Goal: Task Accomplishment & Management: Use online tool/utility

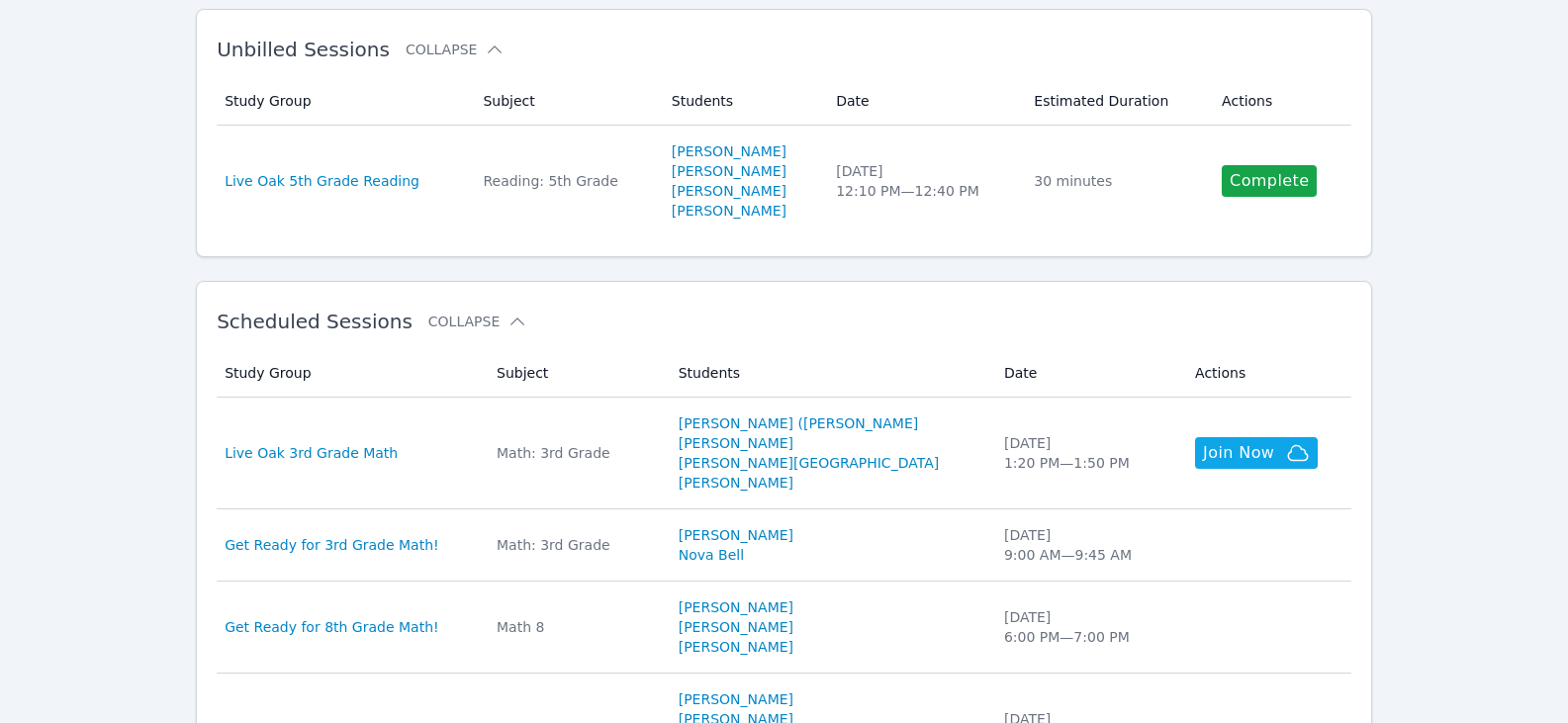
scroll to position [396, 0]
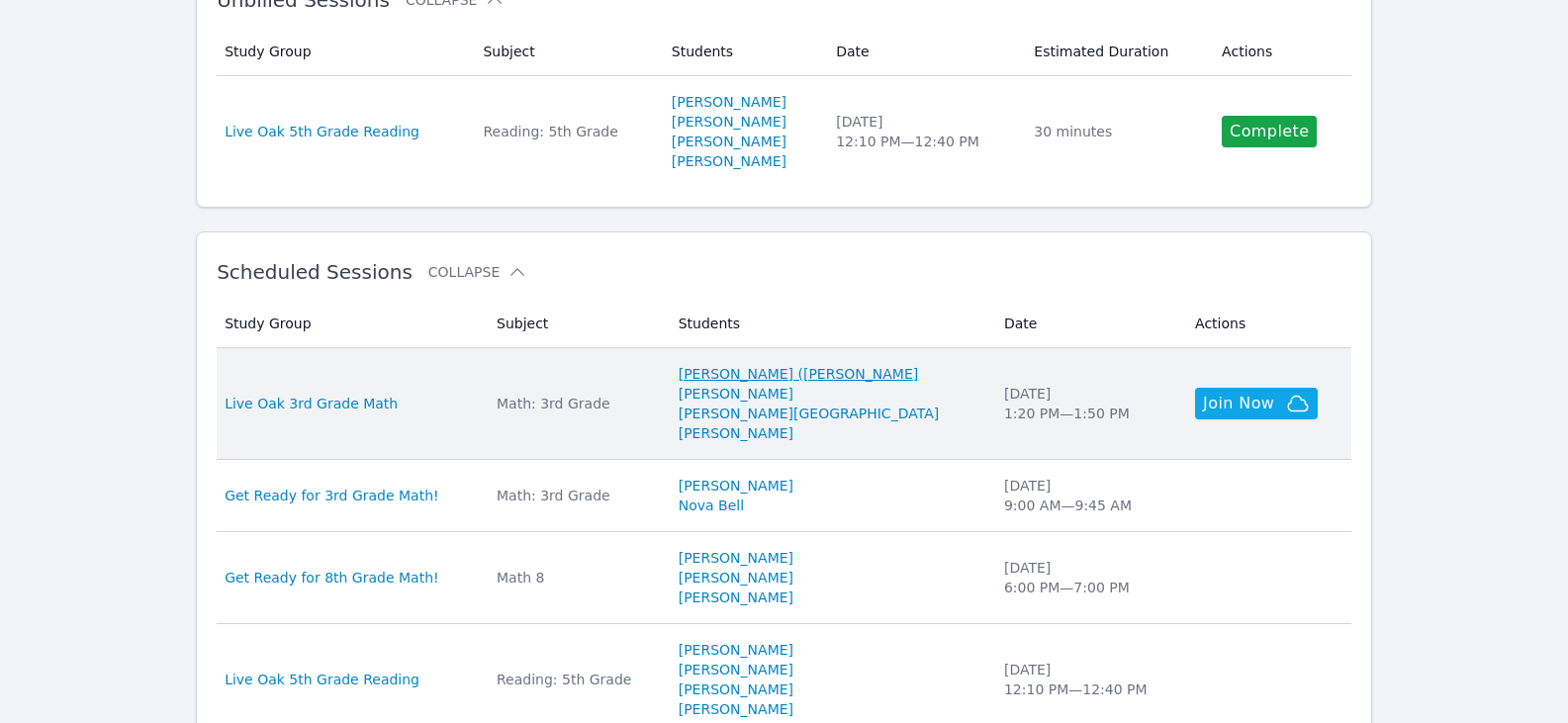
click at [760, 375] on link "Jose (Carlitos) Juarez" at bounding box center [799, 374] width 241 height 20
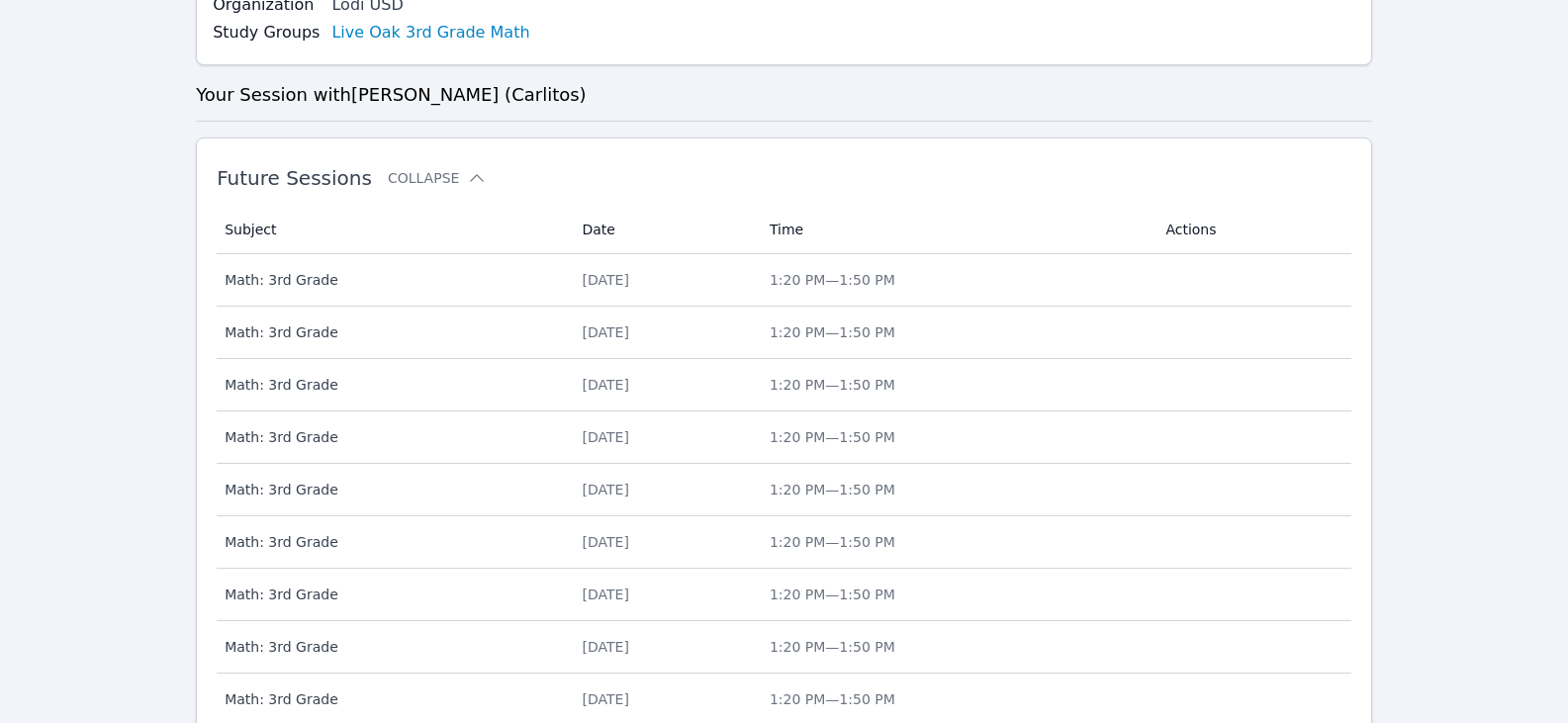
scroll to position [494, 0]
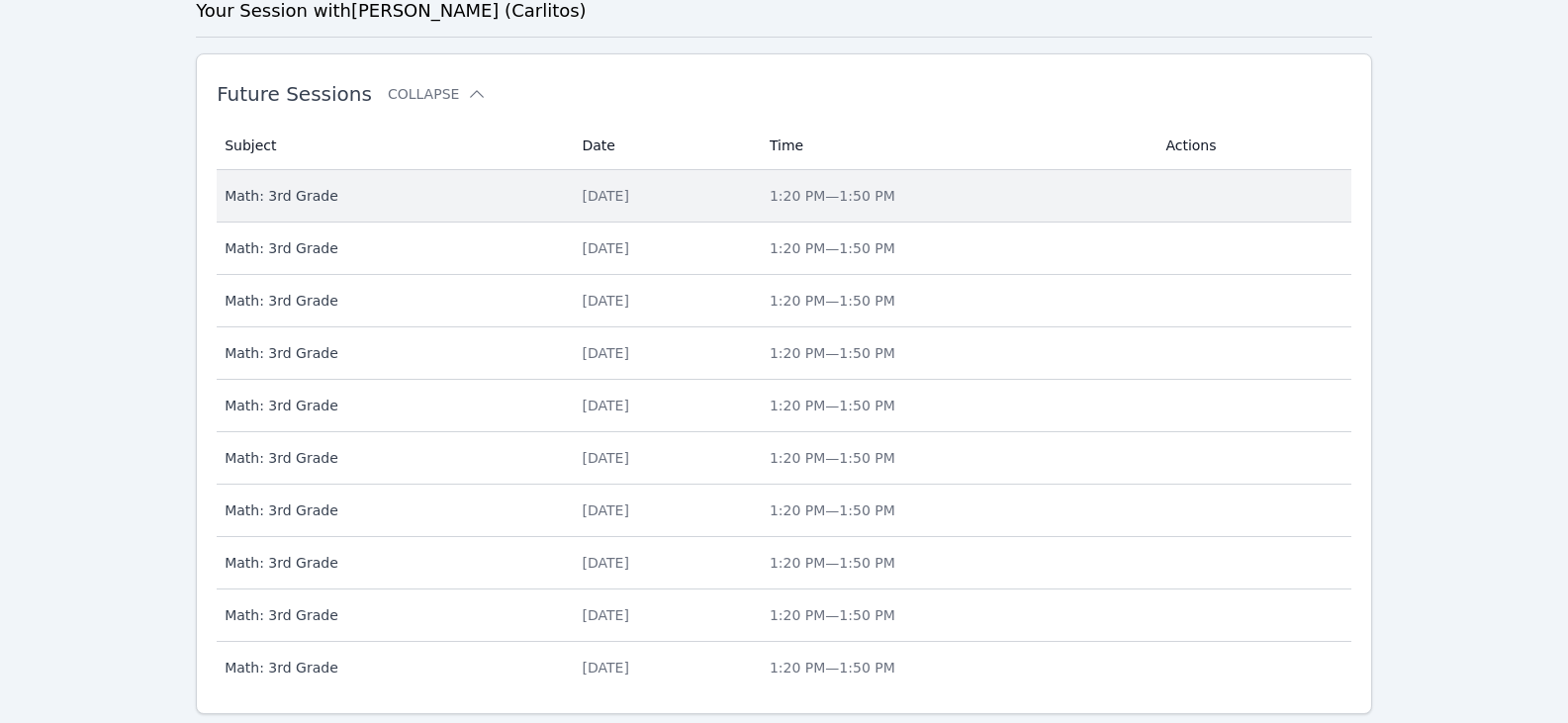
click at [597, 194] on div "Fri Sep 12" at bounding box center [665, 196] width 163 height 20
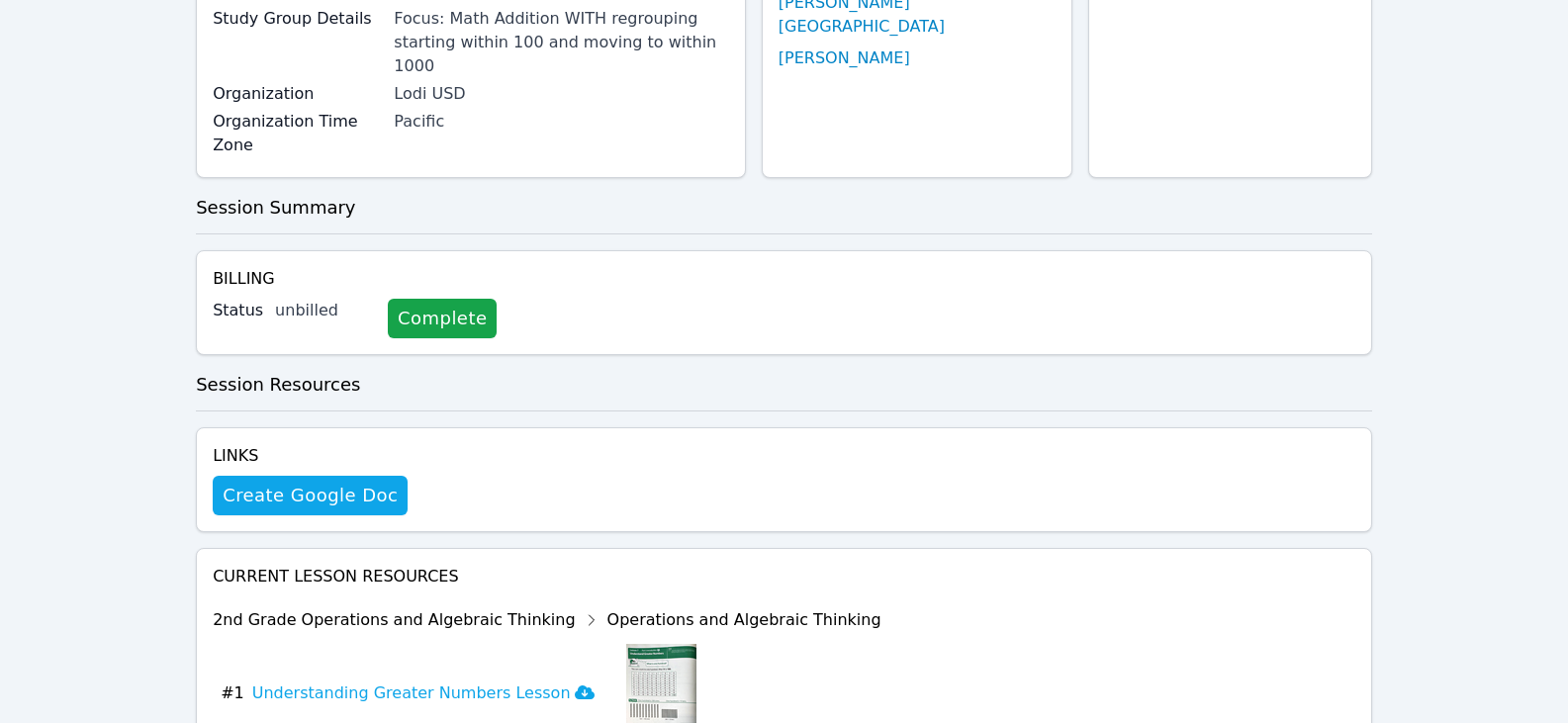
scroll to position [478, 0]
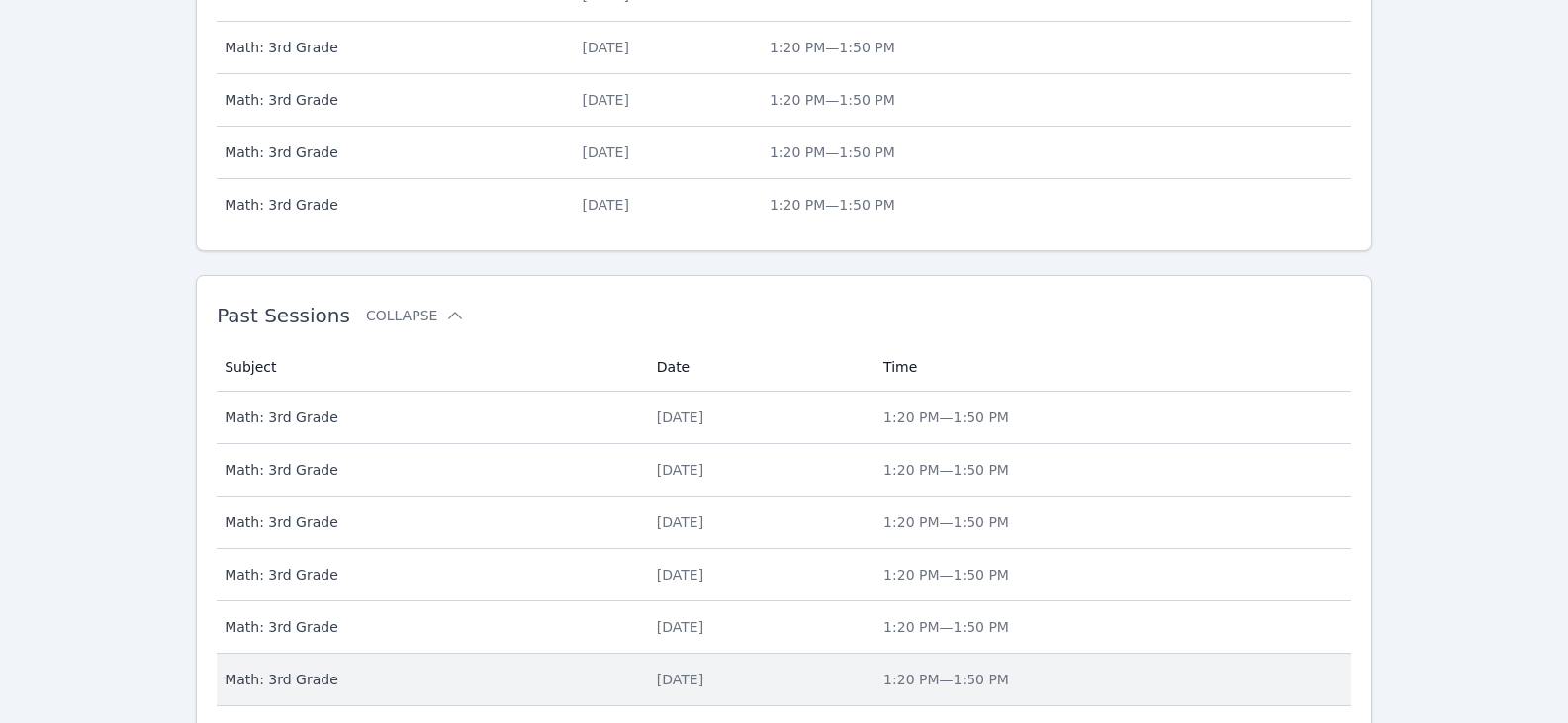
scroll to position [1181, 0]
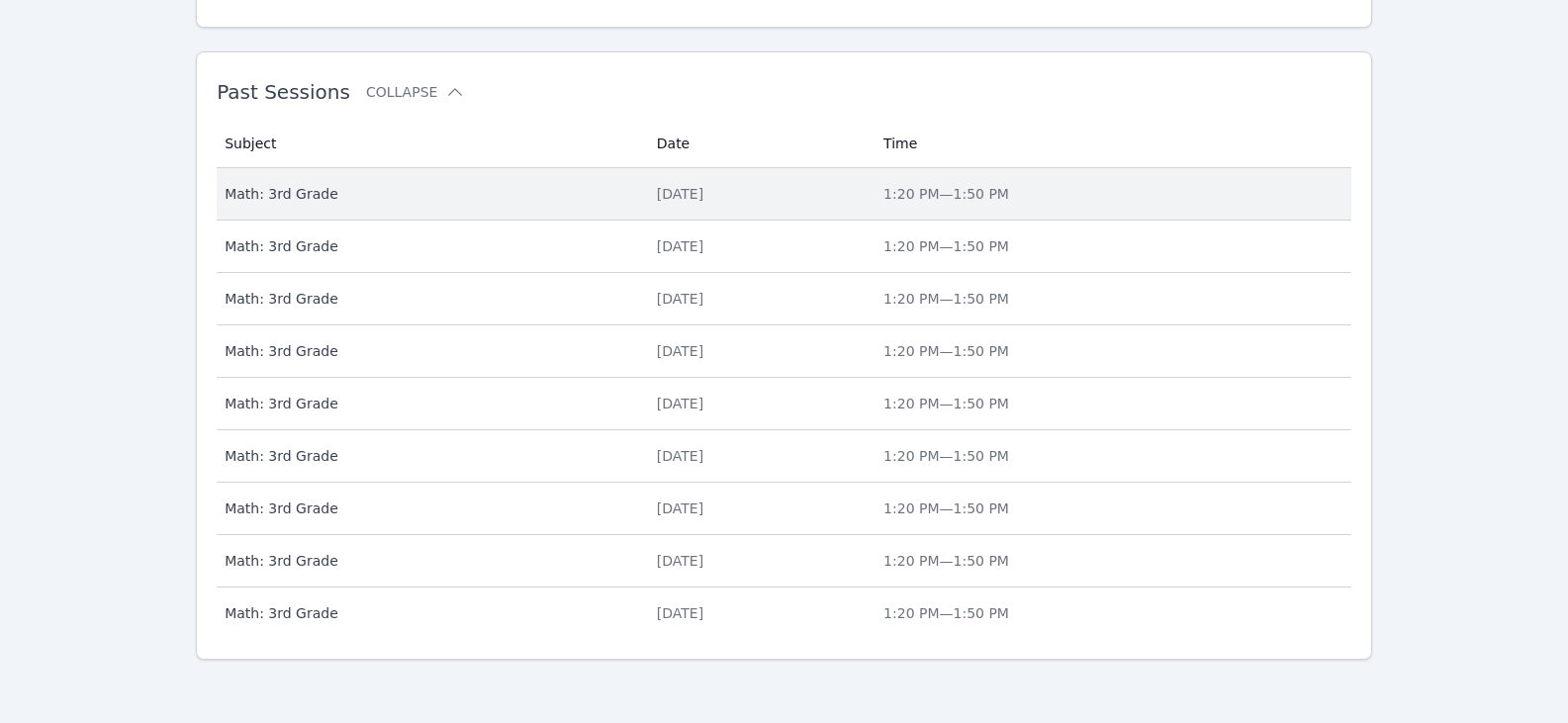
click at [669, 177] on td "Date Mon Aug 25" at bounding box center [758, 194] width 227 height 53
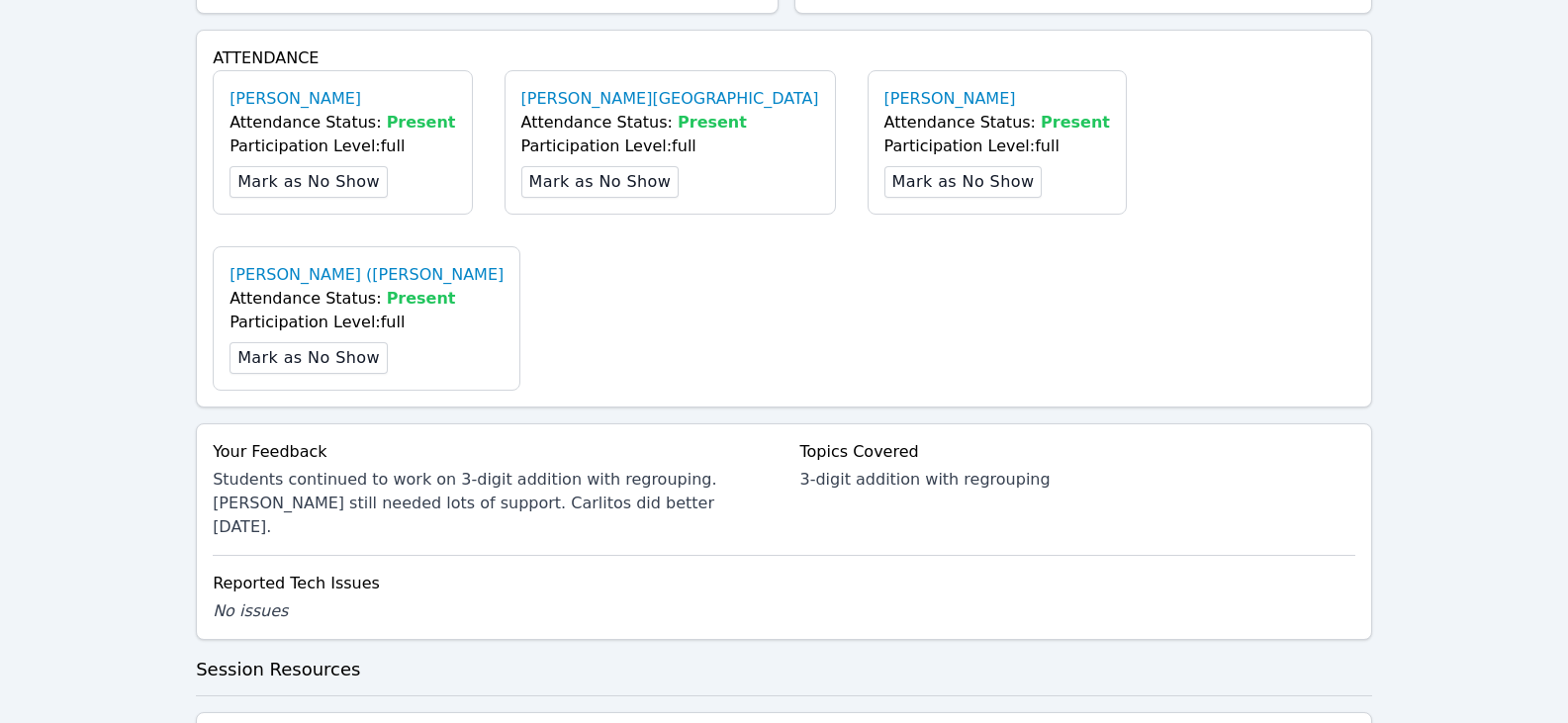
scroll to position [647, 0]
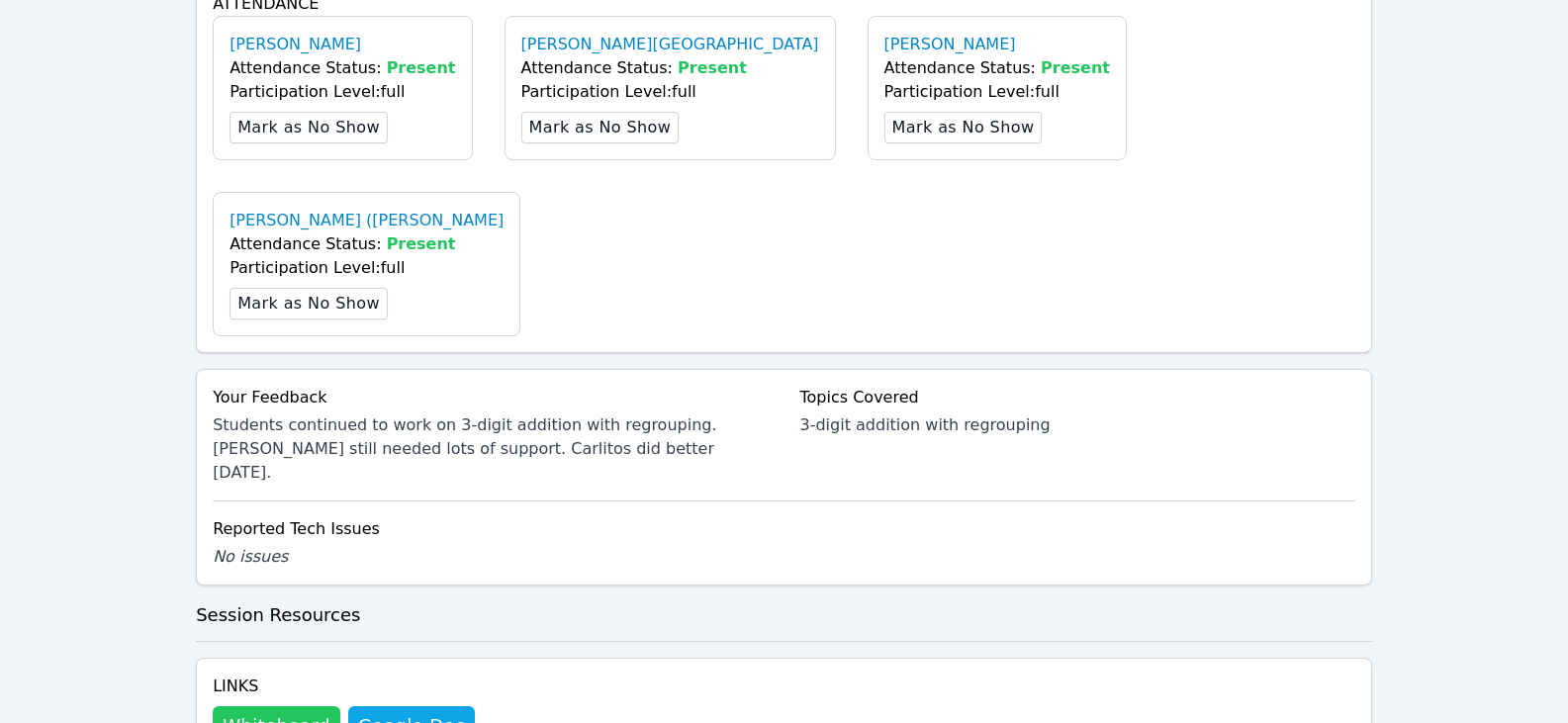
click at [282, 706] on button "Whiteboard" at bounding box center [277, 726] width 127 height 40
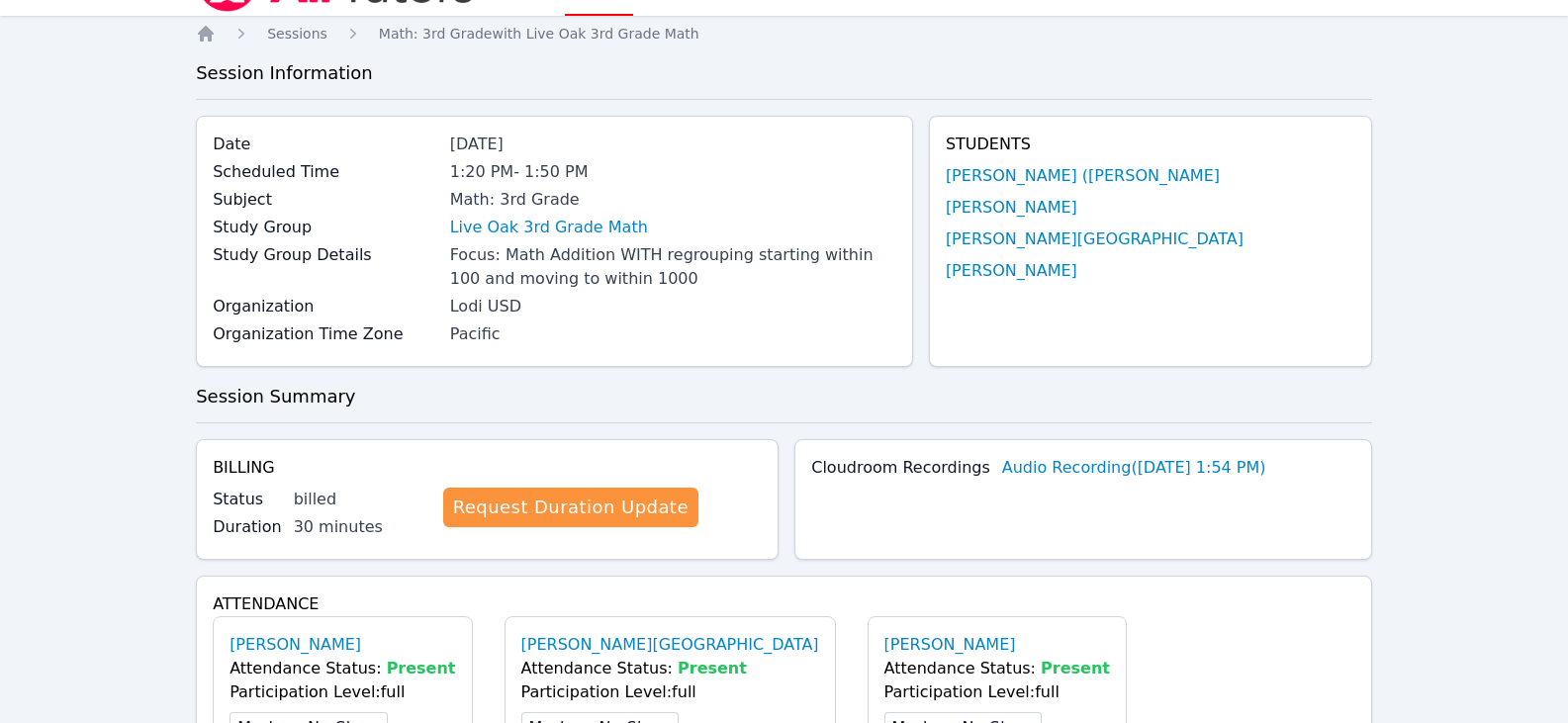
scroll to position [0, 0]
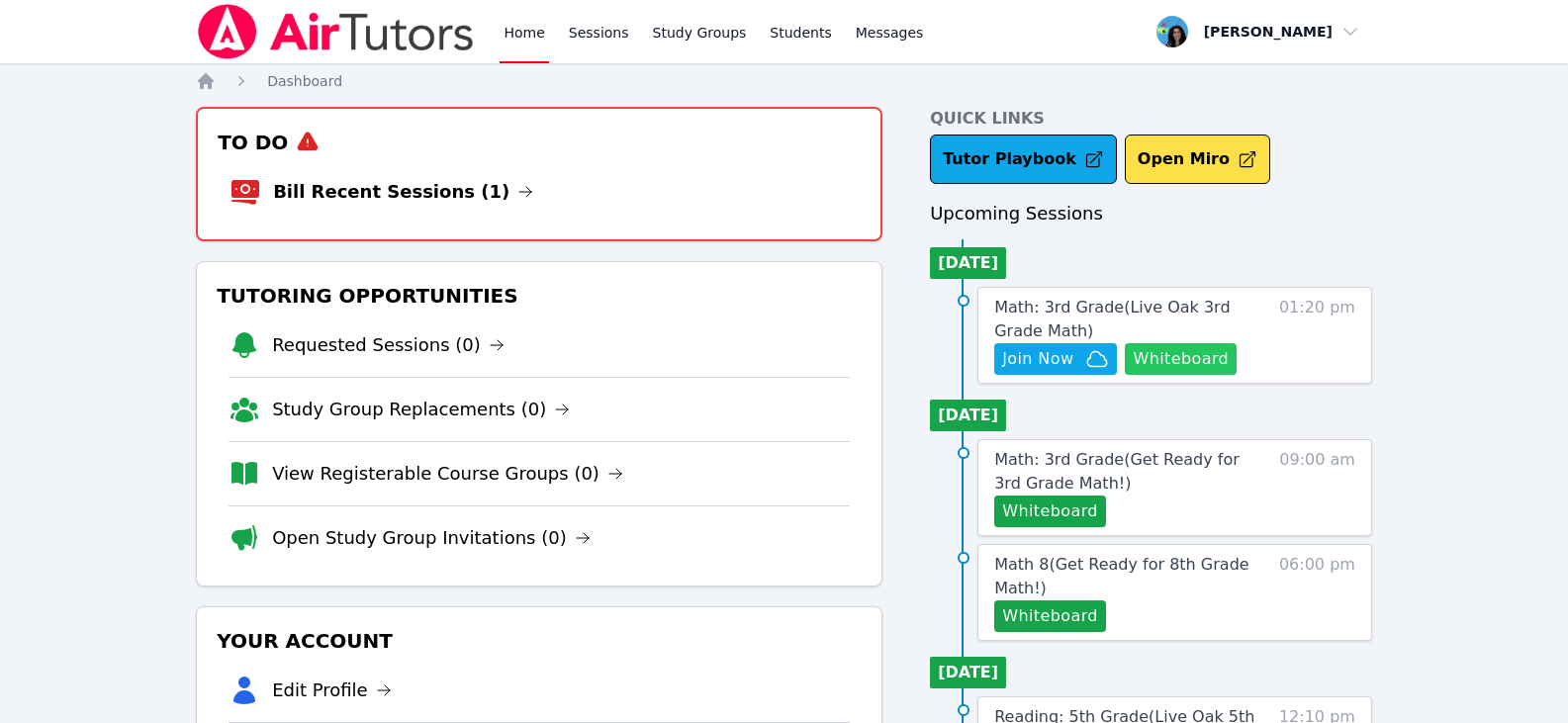
click at [1173, 352] on button "Whiteboard" at bounding box center [1181, 359] width 111 height 32
click at [1048, 357] on span "Join Now" at bounding box center [1039, 359] width 72 height 24
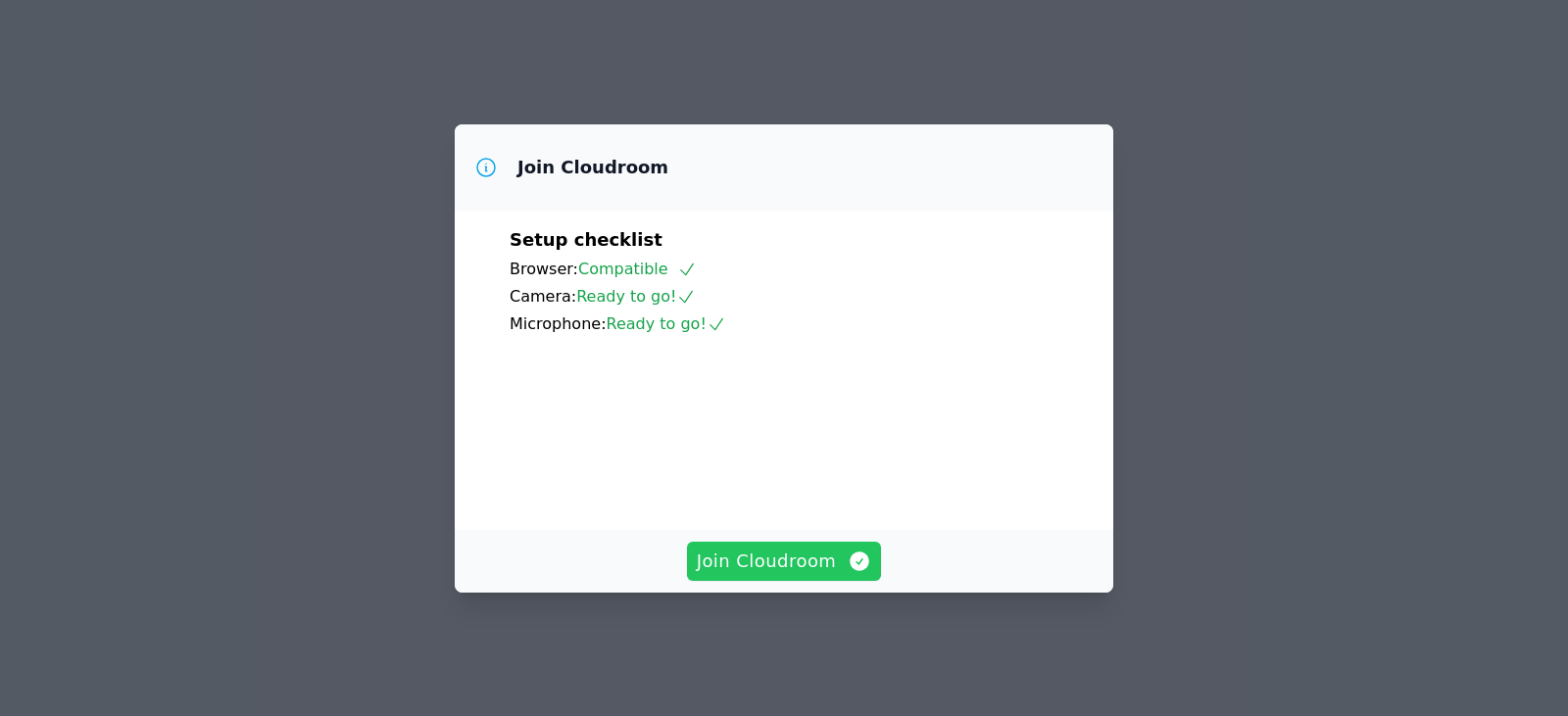
click at [829, 581] on button "Join Cloudroom" at bounding box center [784, 561] width 195 height 39
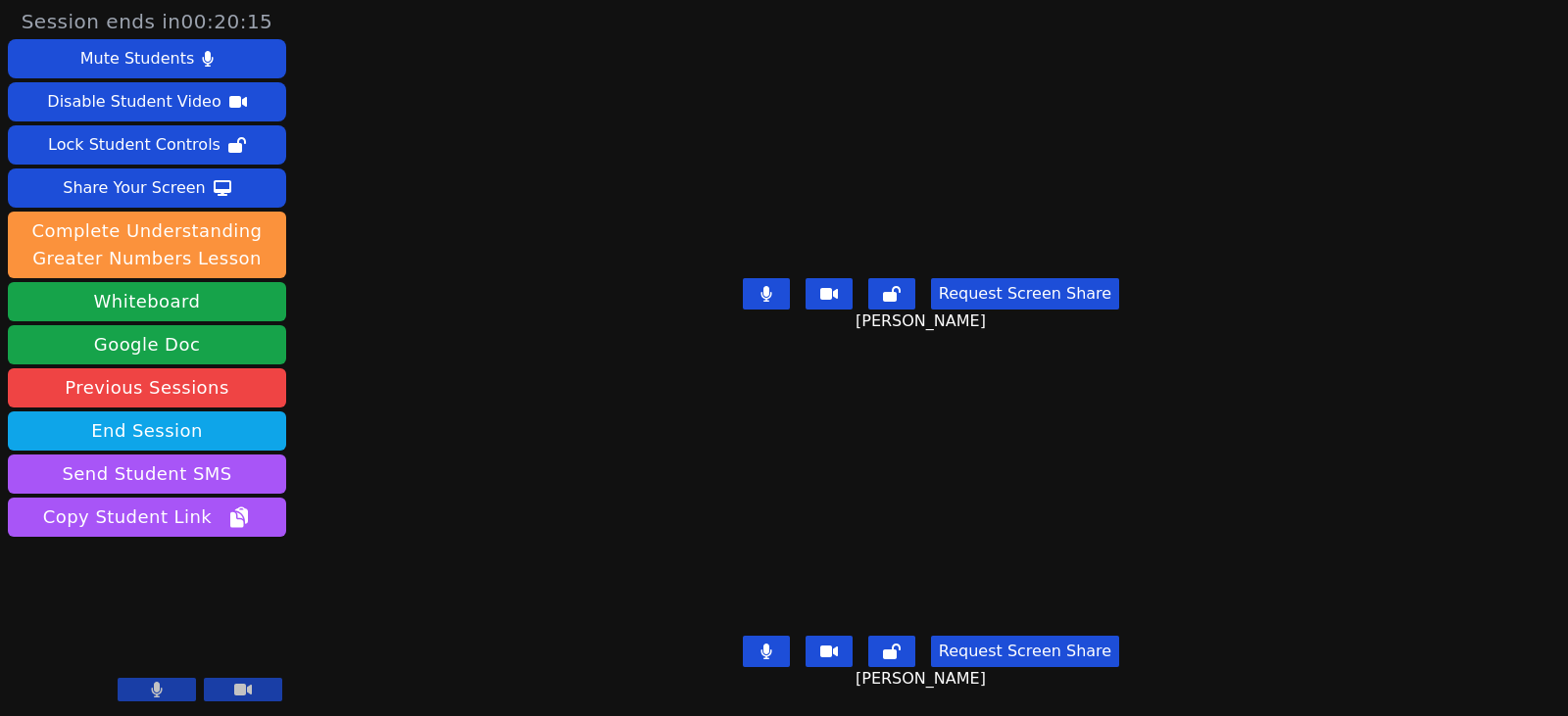
click at [776, 293] on button at bounding box center [767, 293] width 47 height 32
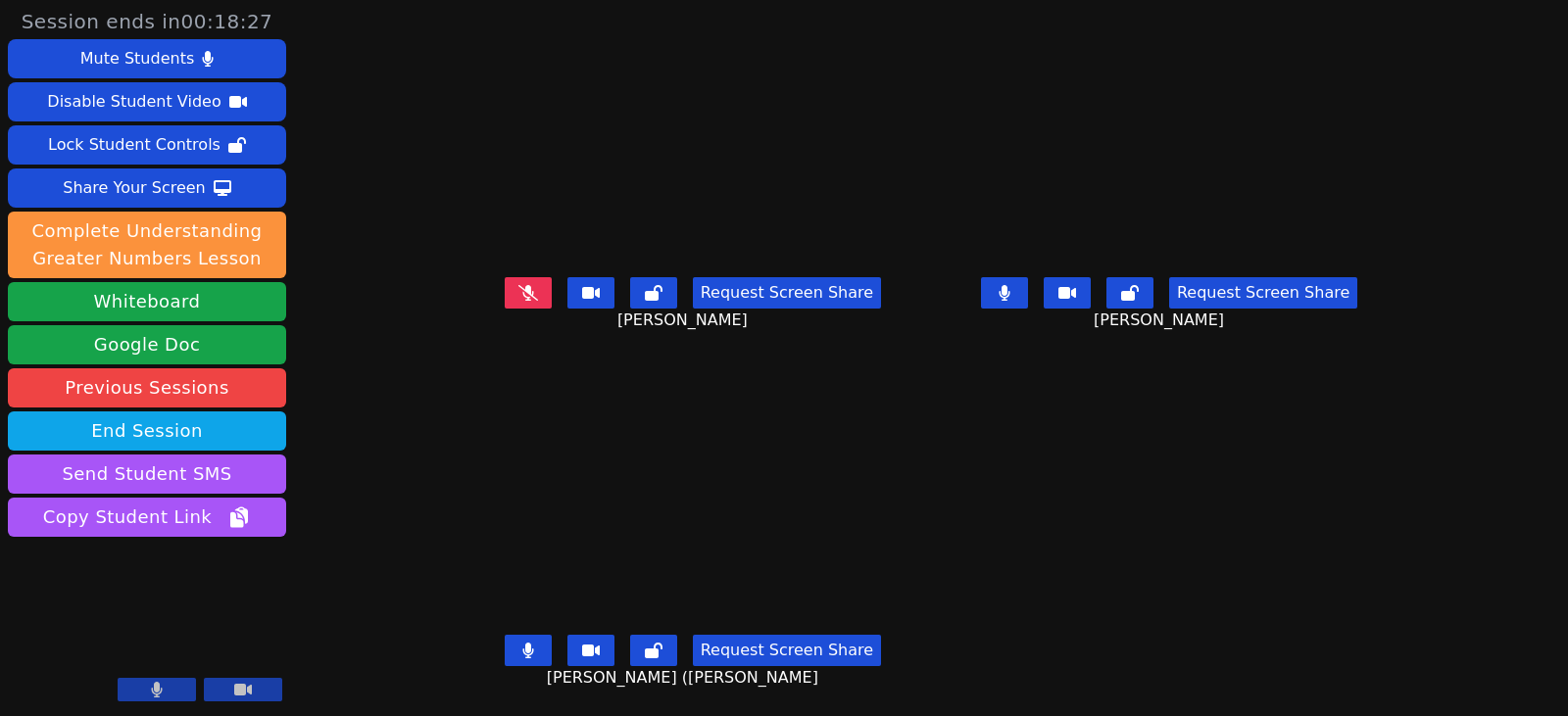
click at [513, 665] on button at bounding box center [528, 651] width 47 height 32
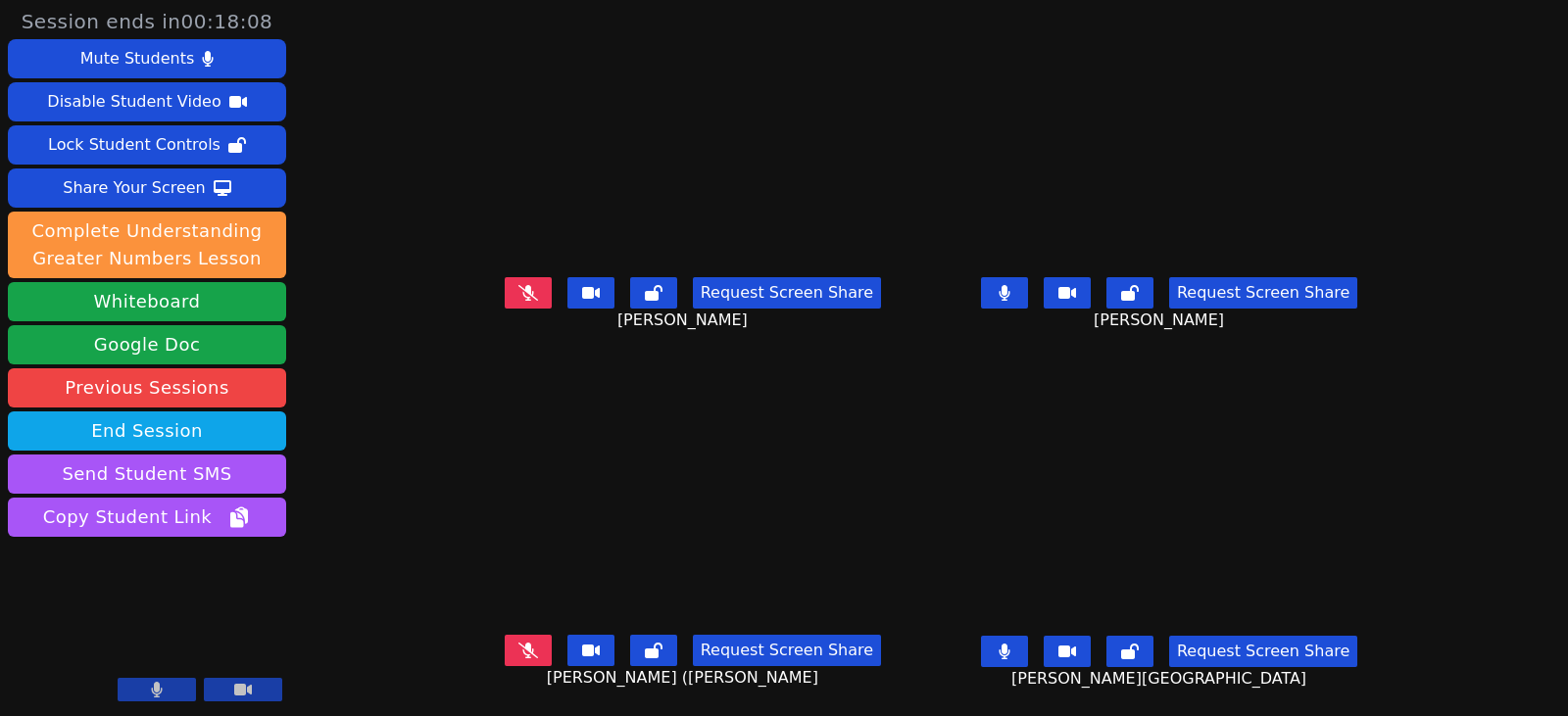
click at [1009, 649] on icon at bounding box center [1004, 651] width 11 height 16
click at [1009, 293] on icon at bounding box center [1004, 293] width 11 height 16
click at [518, 296] on icon at bounding box center [528, 293] width 20 height 16
click at [505, 305] on button at bounding box center [528, 293] width 47 height 32
click at [1014, 647] on icon at bounding box center [1005, 651] width 20 height 16
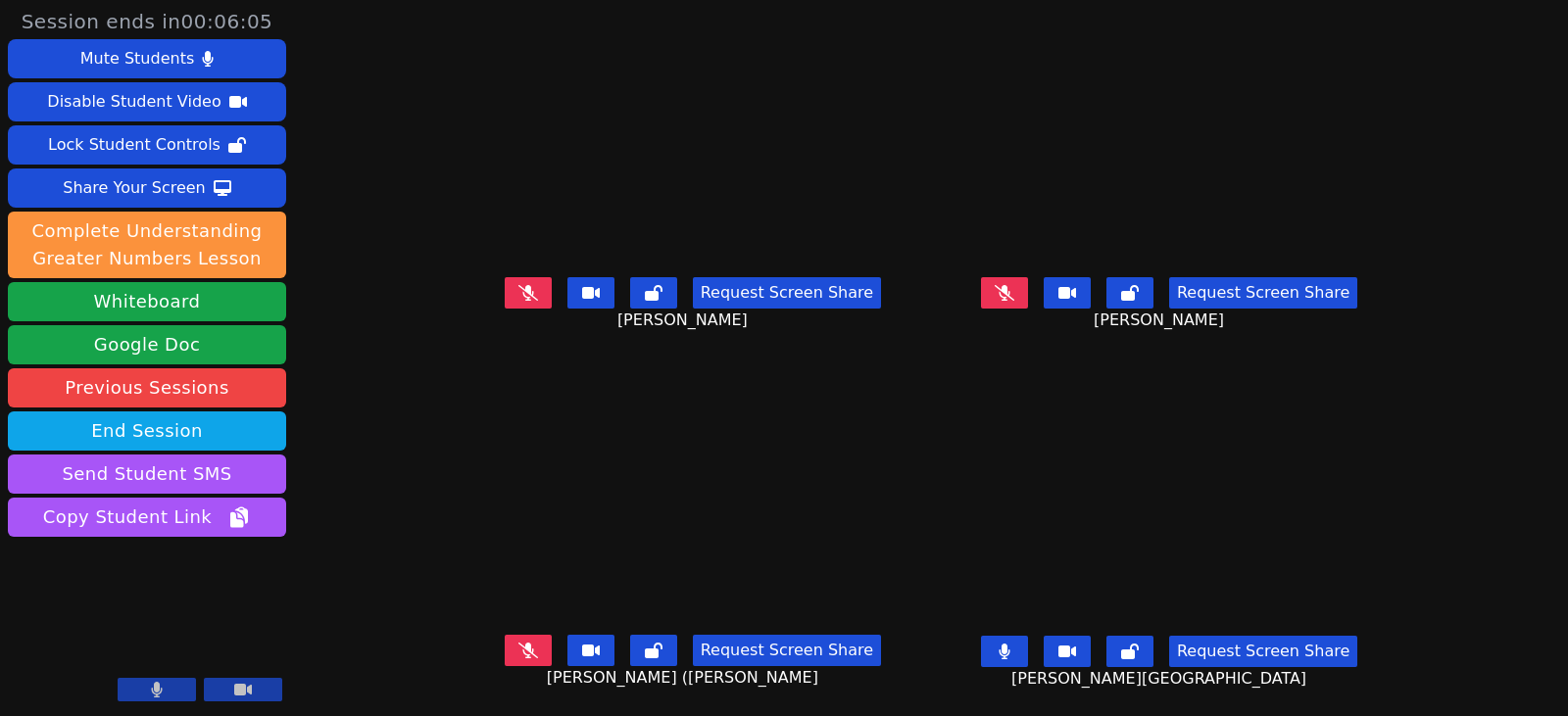
click at [1028, 645] on button at bounding box center [1005, 652] width 47 height 32
drag, startPoint x: 493, startPoint y: 655, endPoint x: 197, endPoint y: 604, distance: 300.4
click at [505, 655] on button at bounding box center [528, 651] width 47 height 32
click at [1028, 300] on button at bounding box center [1005, 293] width 47 height 32
click at [1010, 299] on icon at bounding box center [1005, 293] width 12 height 16
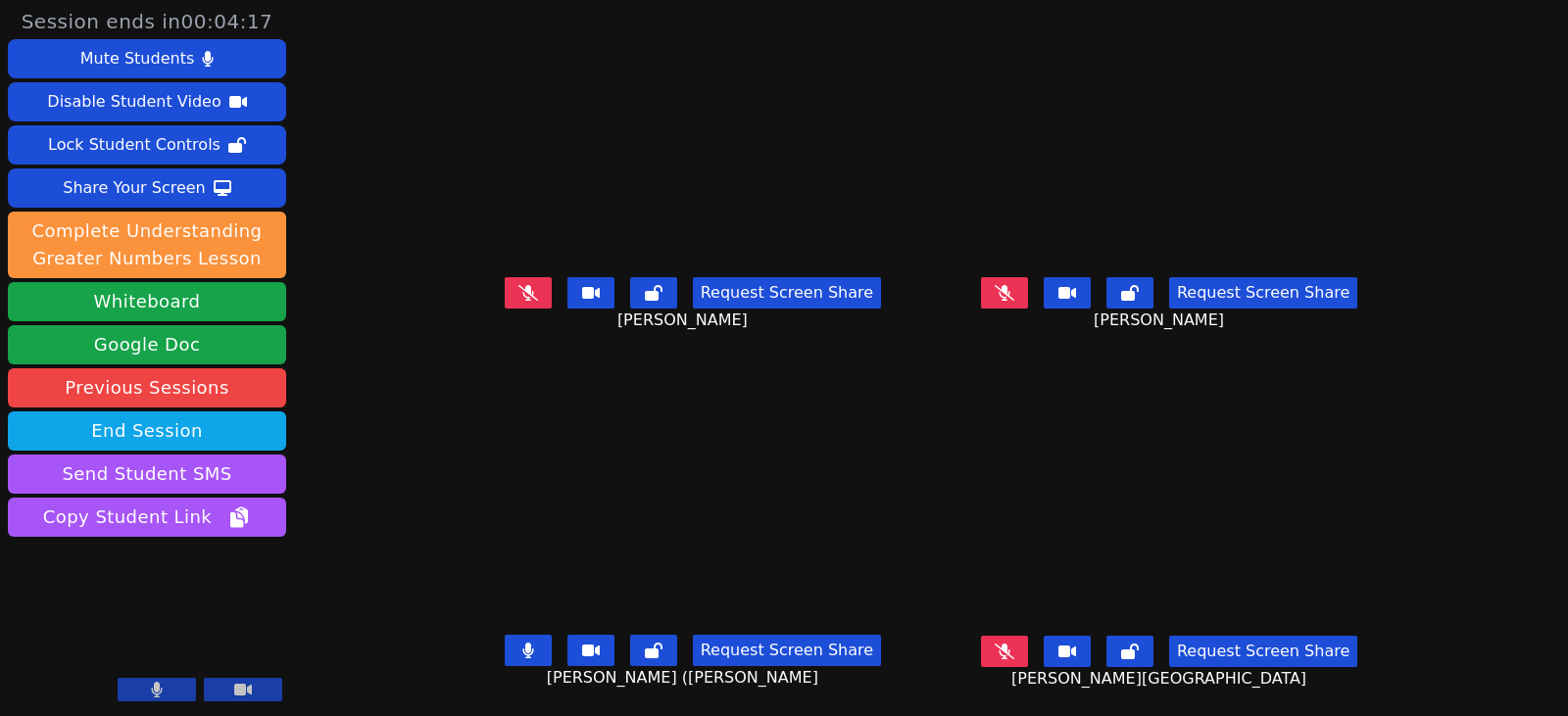
click at [505, 657] on button at bounding box center [528, 651] width 47 height 32
click at [522, 293] on icon at bounding box center [528, 293] width 12 height 16
click at [518, 655] on icon at bounding box center [528, 650] width 20 height 16
drag, startPoint x: 502, startPoint y: 644, endPoint x: 515, endPoint y: 647, distance: 13.3
click at [522, 644] on icon at bounding box center [528, 650] width 12 height 16
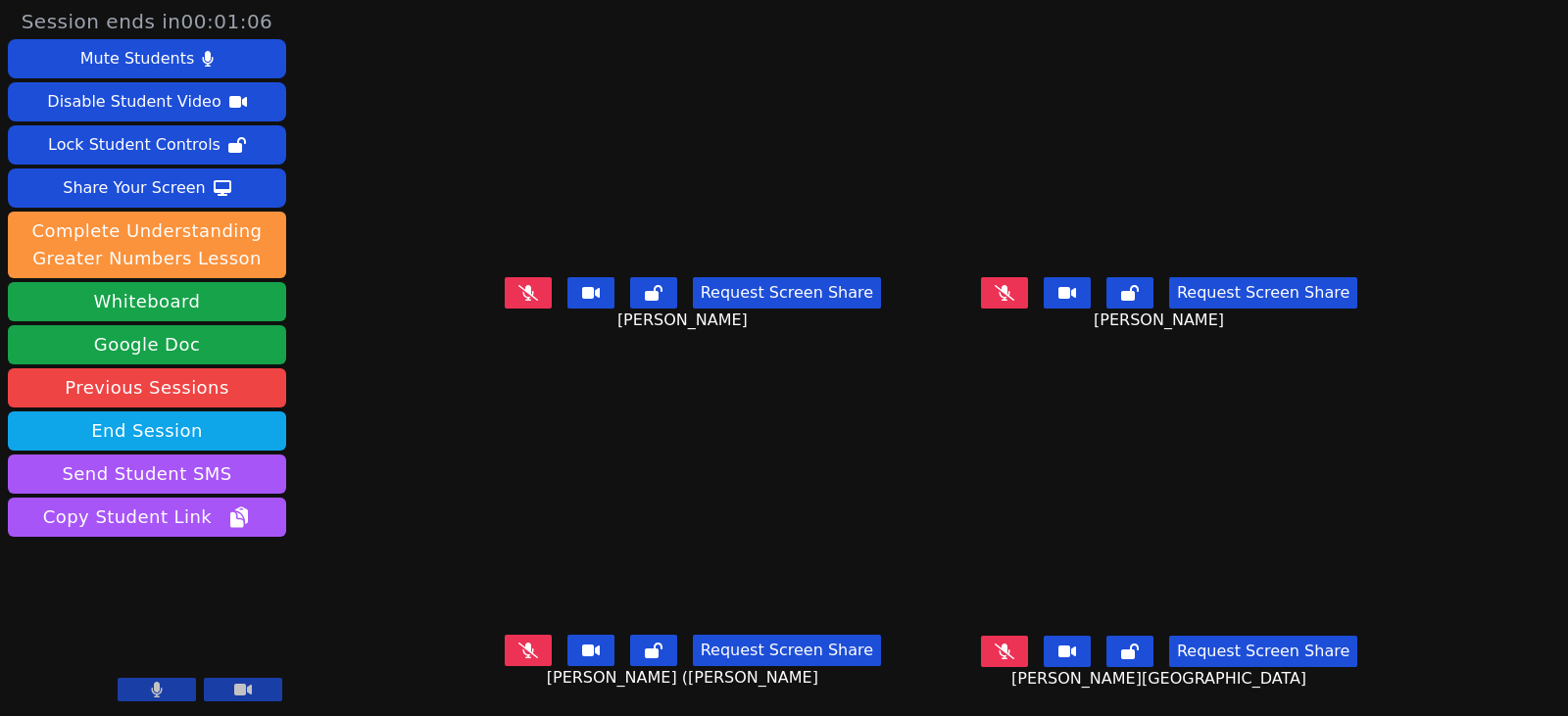
click at [1014, 650] on icon at bounding box center [1005, 650] width 20 height 16
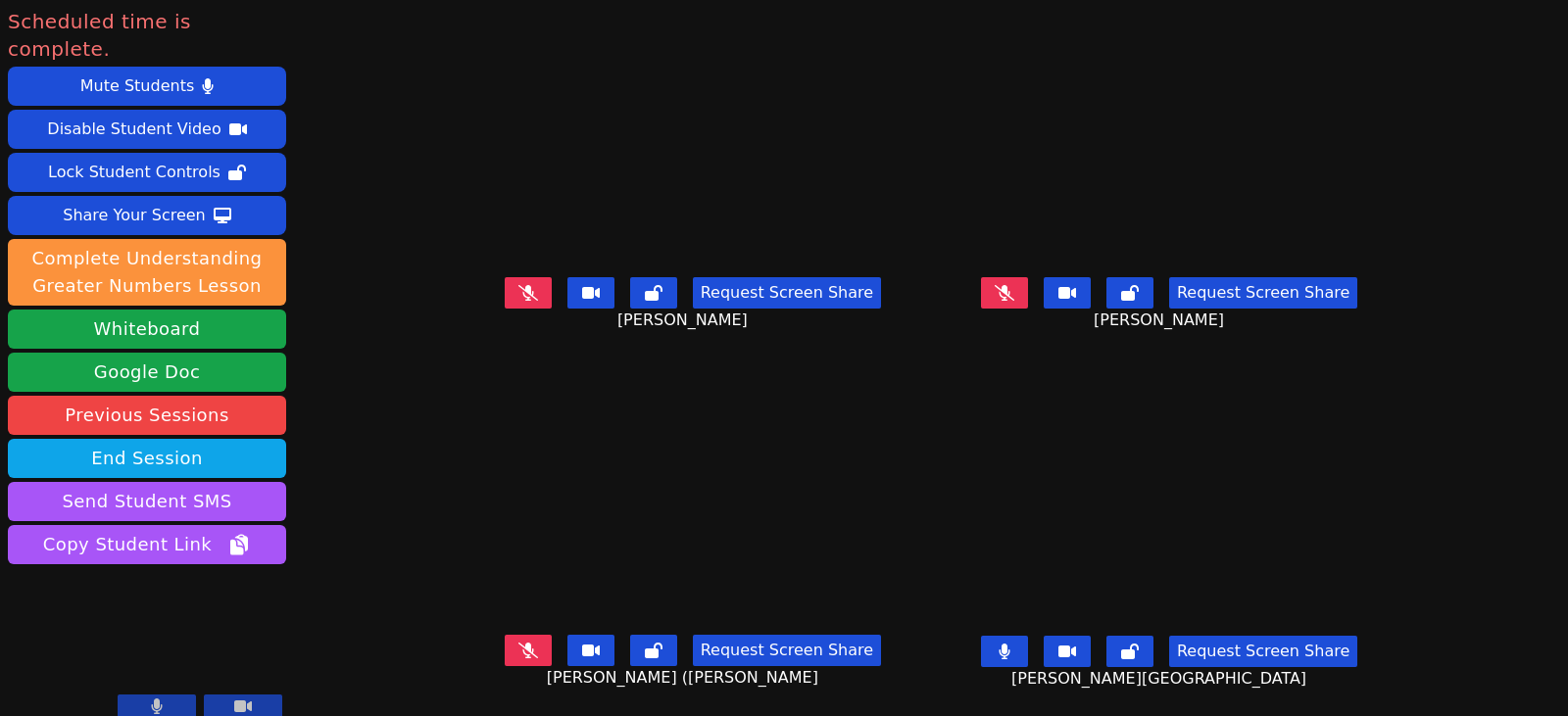
click at [518, 658] on icon at bounding box center [528, 650] width 20 height 16
click at [1026, 305] on button at bounding box center [1005, 293] width 47 height 32
drag, startPoint x: 510, startPoint y: 298, endPoint x: 520, endPoint y: 332, distance: 35.4
click at [518, 298] on icon at bounding box center [528, 293] width 20 height 16
click at [522, 650] on icon at bounding box center [527, 650] width 11 height 16
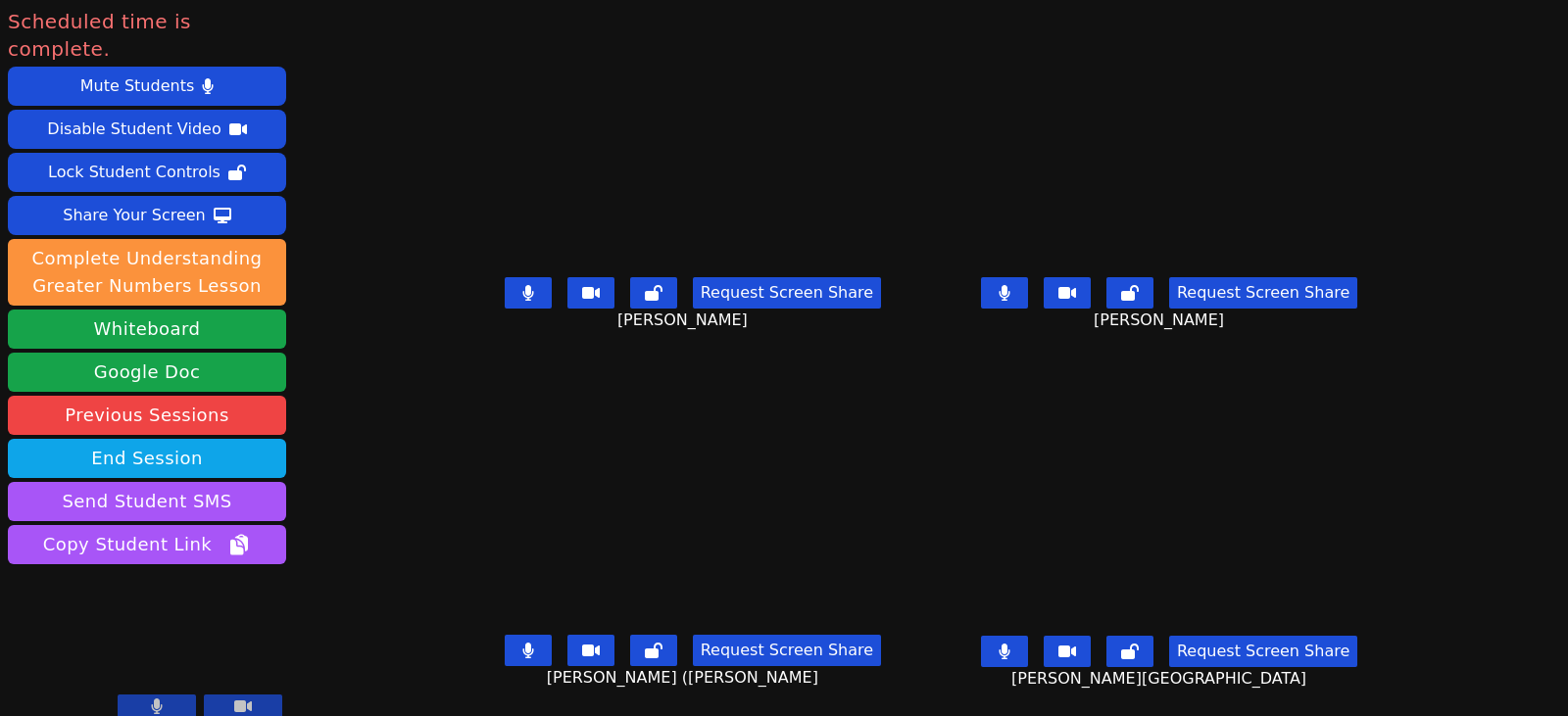
click at [1028, 654] on button at bounding box center [1005, 652] width 47 height 32
click at [1028, 289] on button at bounding box center [1005, 293] width 47 height 32
click at [522, 290] on icon at bounding box center [527, 293] width 11 height 16
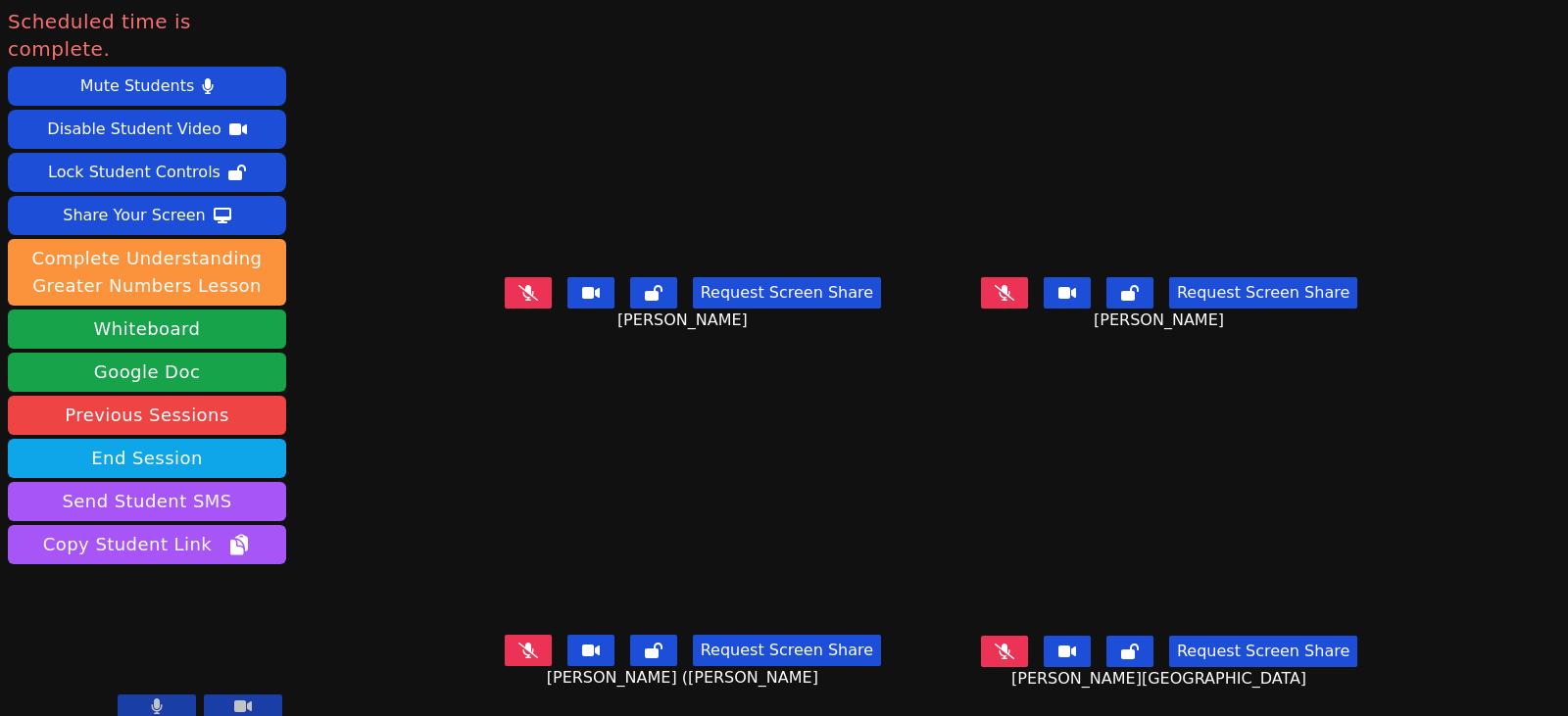
click at [1014, 647] on icon at bounding box center [1005, 651] width 20 height 16
click at [518, 651] on icon at bounding box center [528, 650] width 20 height 16
click at [518, 287] on icon at bounding box center [528, 293] width 20 height 16
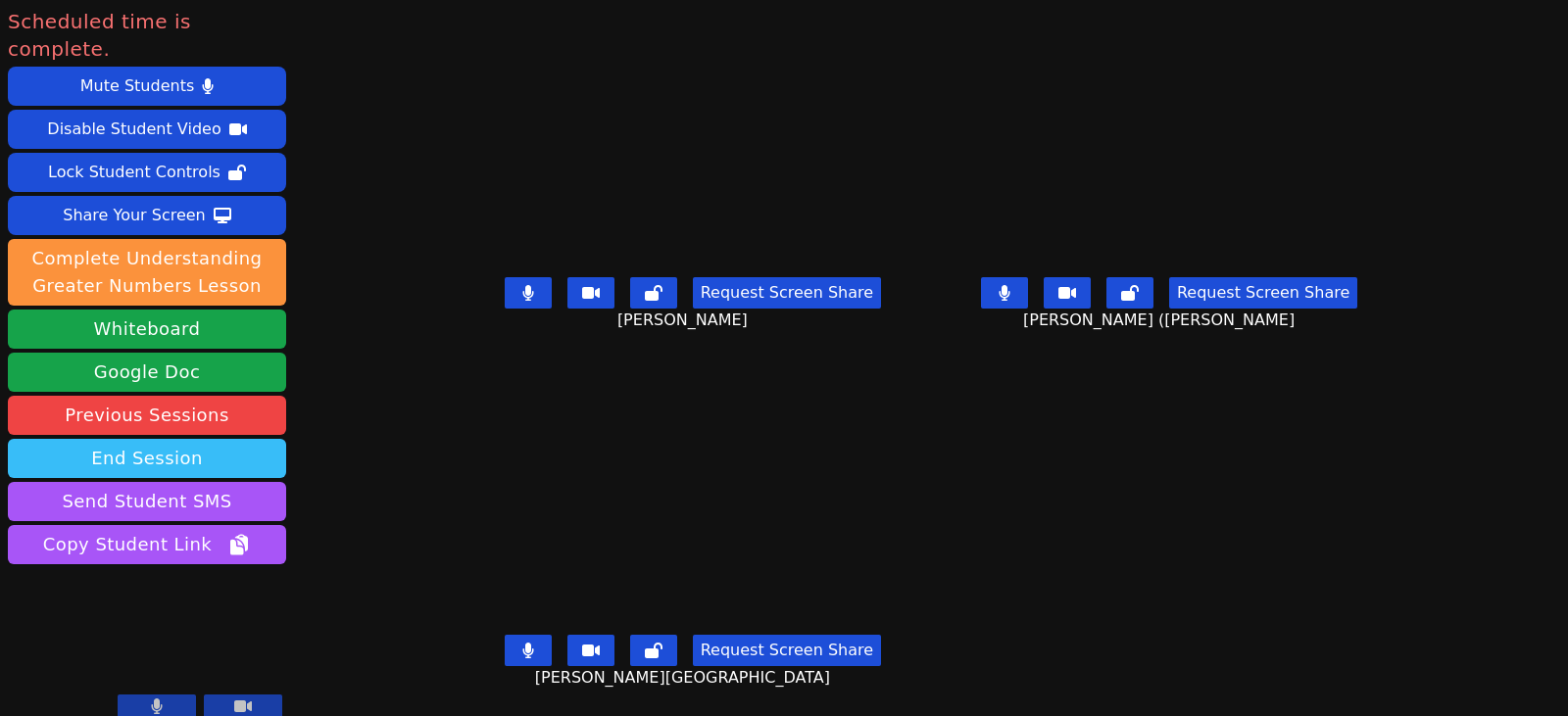
click at [236, 439] on button "End Session" at bounding box center [147, 459] width 278 height 39
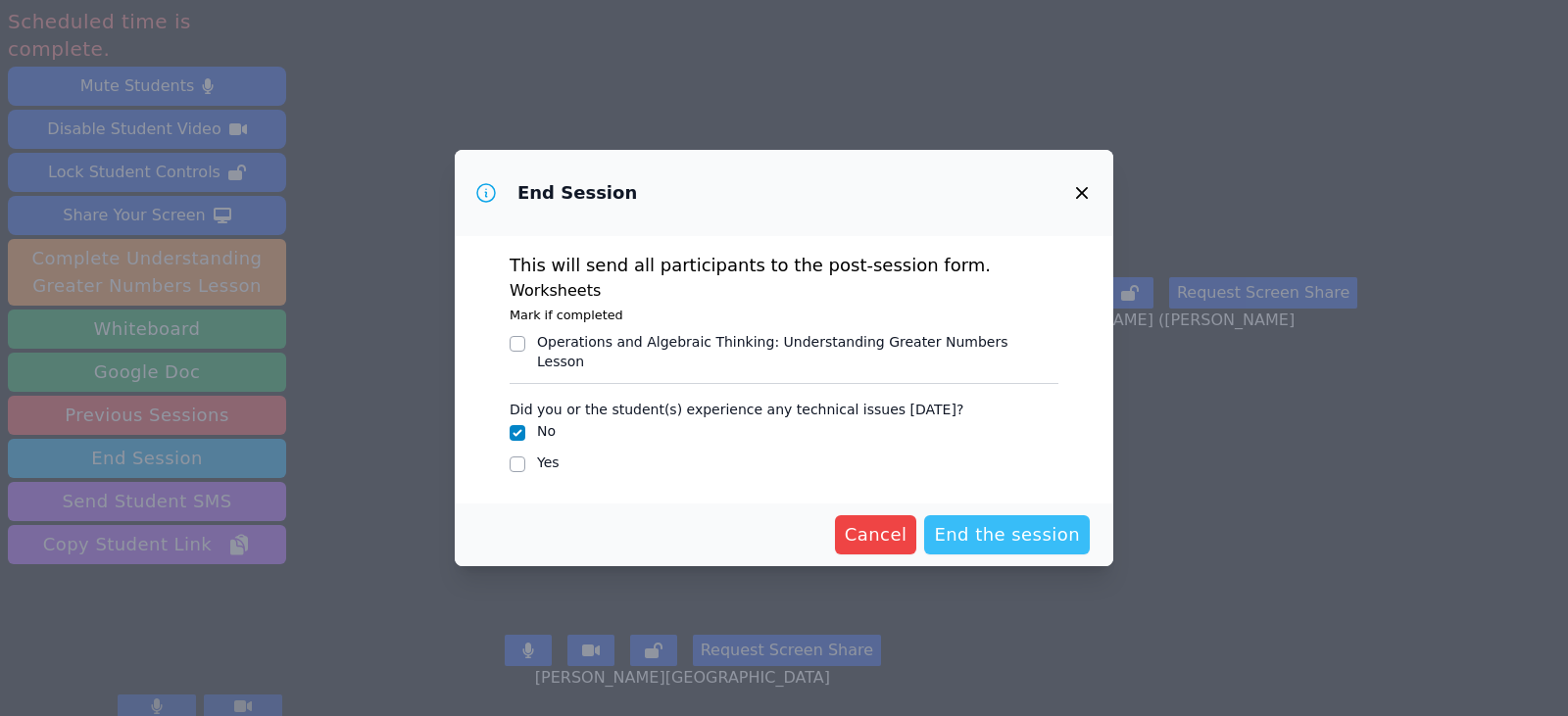
click at [989, 527] on span "End the session" at bounding box center [1007, 535] width 146 height 28
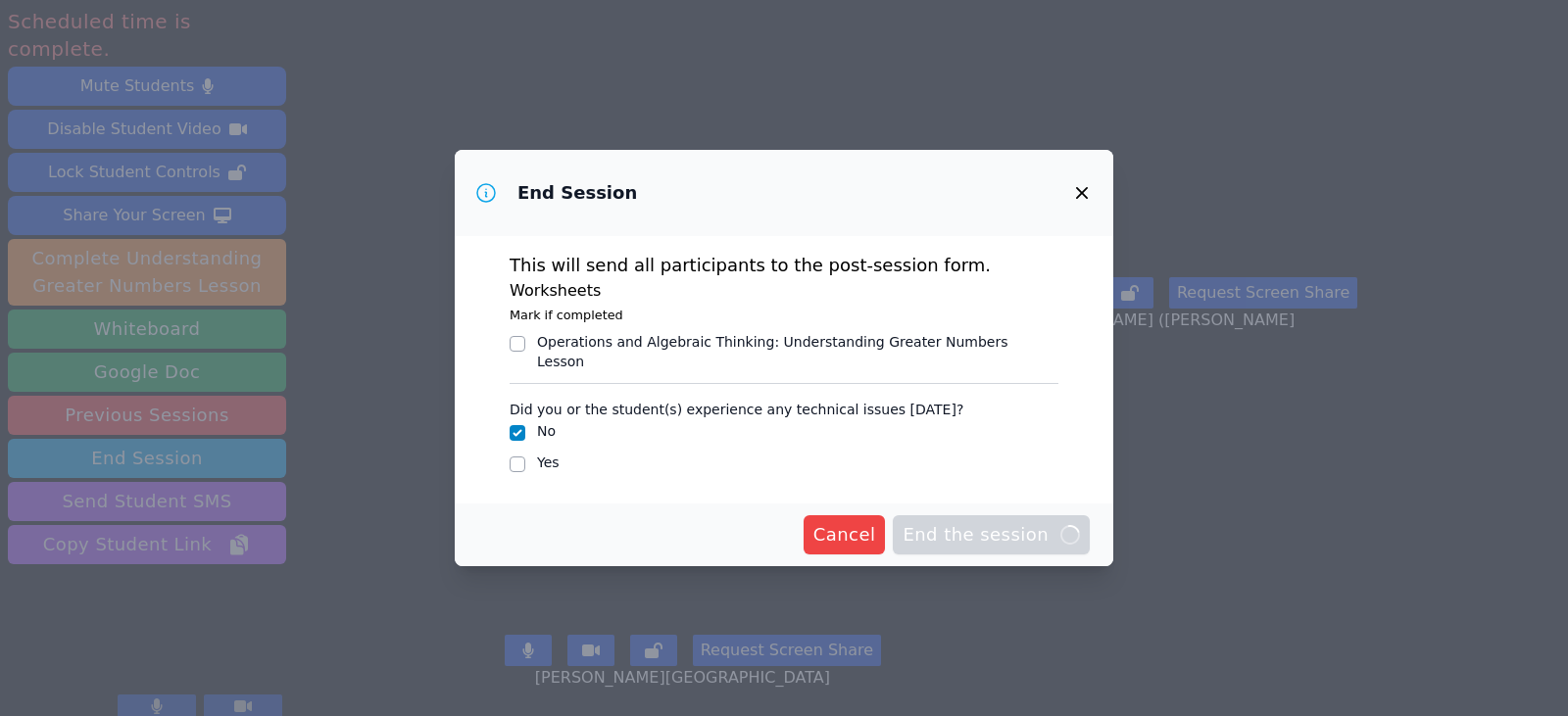
click at [989, 527] on span "End the session Loading..." at bounding box center [991, 535] width 177 height 28
